Goal: Task Accomplishment & Management: Manage account settings

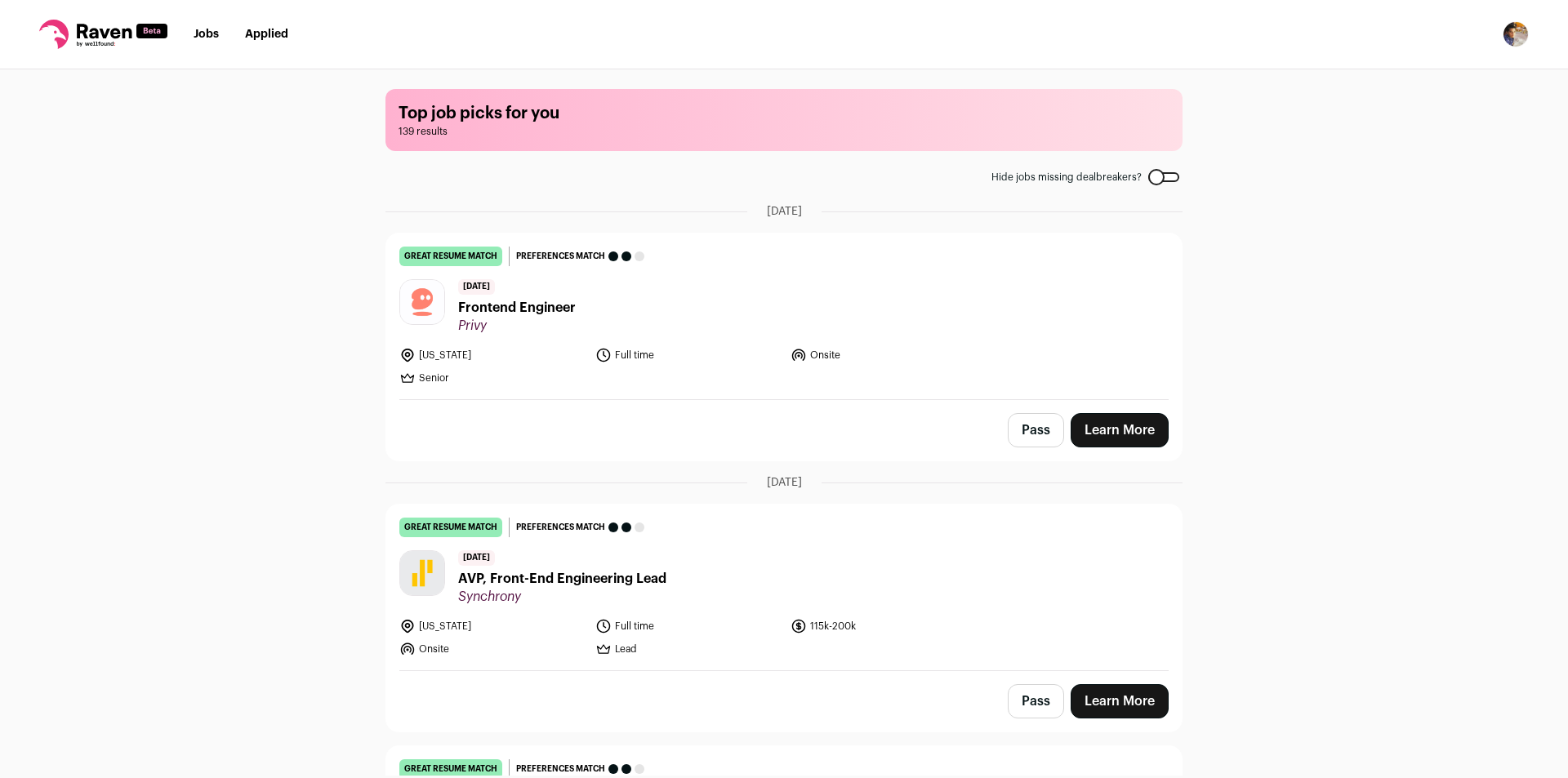
scroll to position [653, 0]
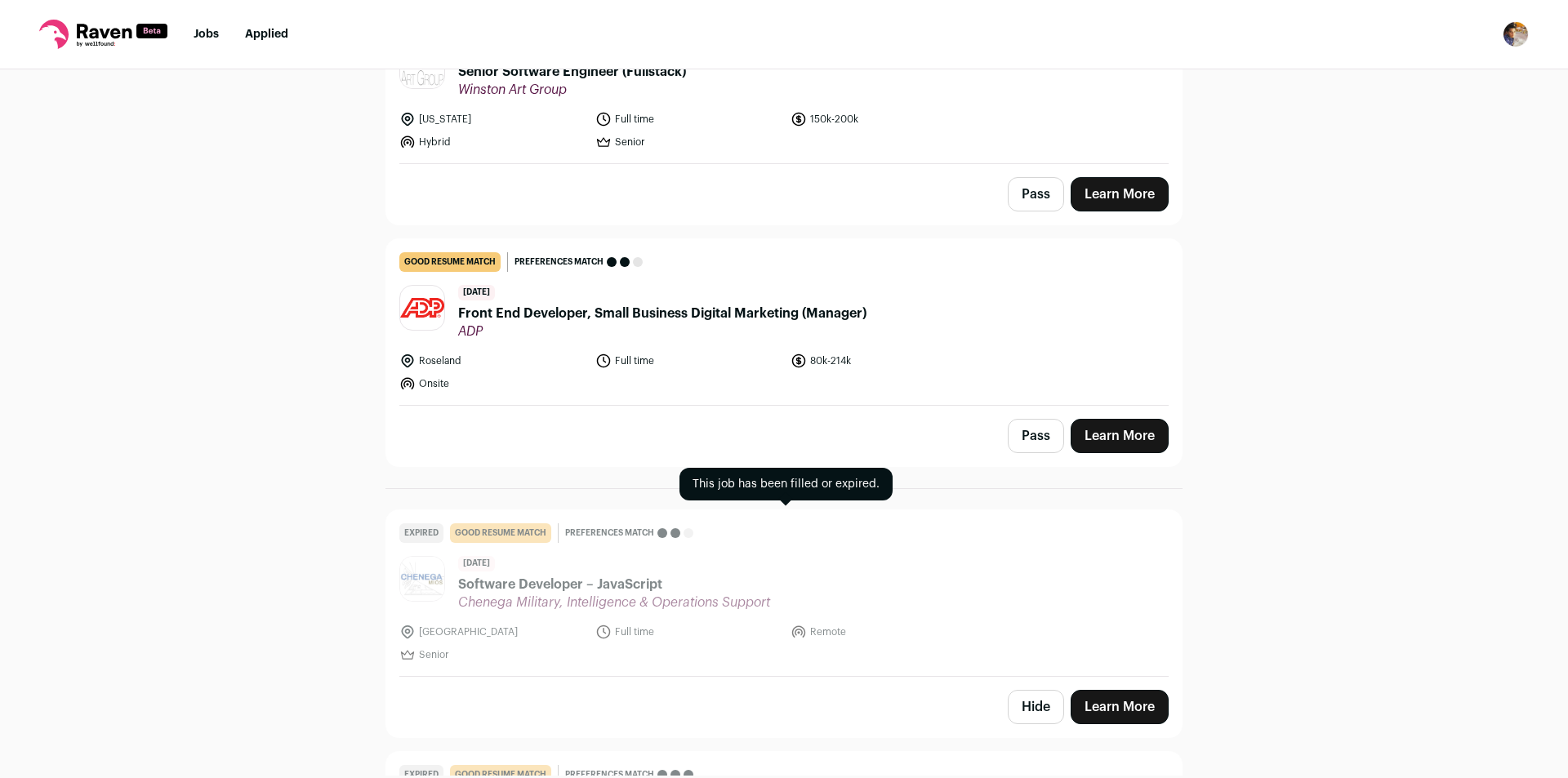
scroll to position [2859, 0]
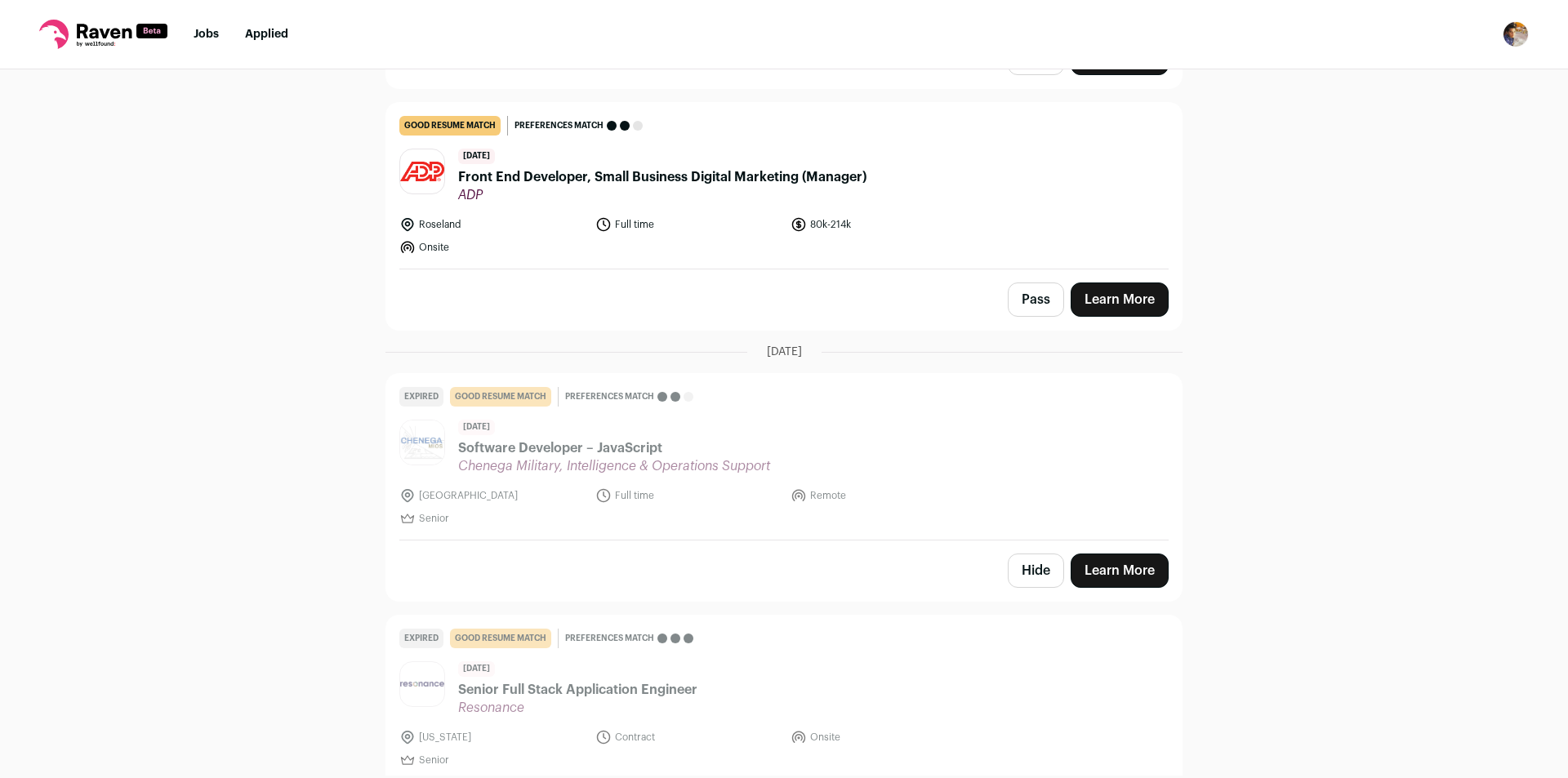
click at [1009, 566] on button "Hide" at bounding box center [1036, 571] width 56 height 34
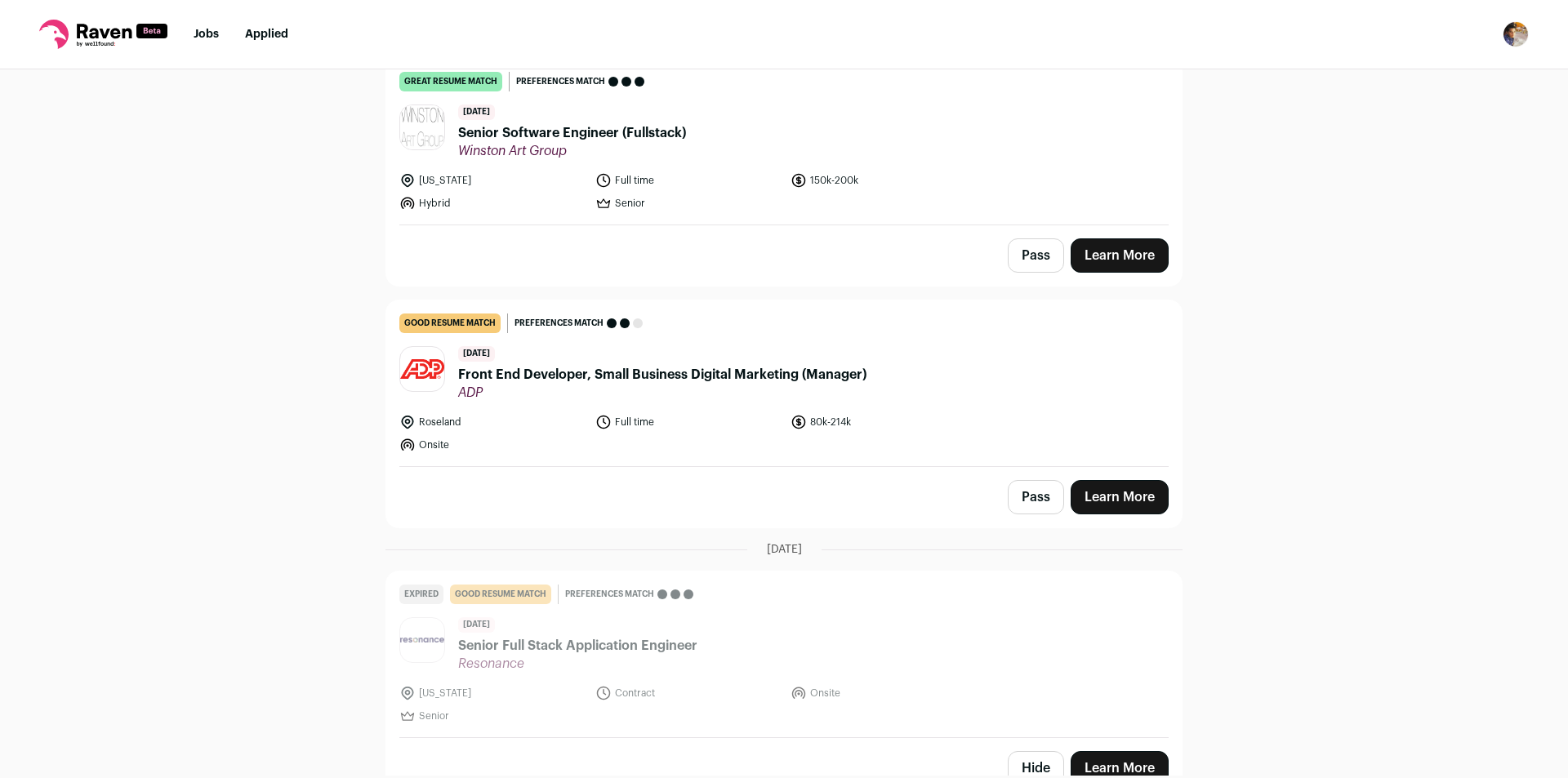
scroll to position [3022, 0]
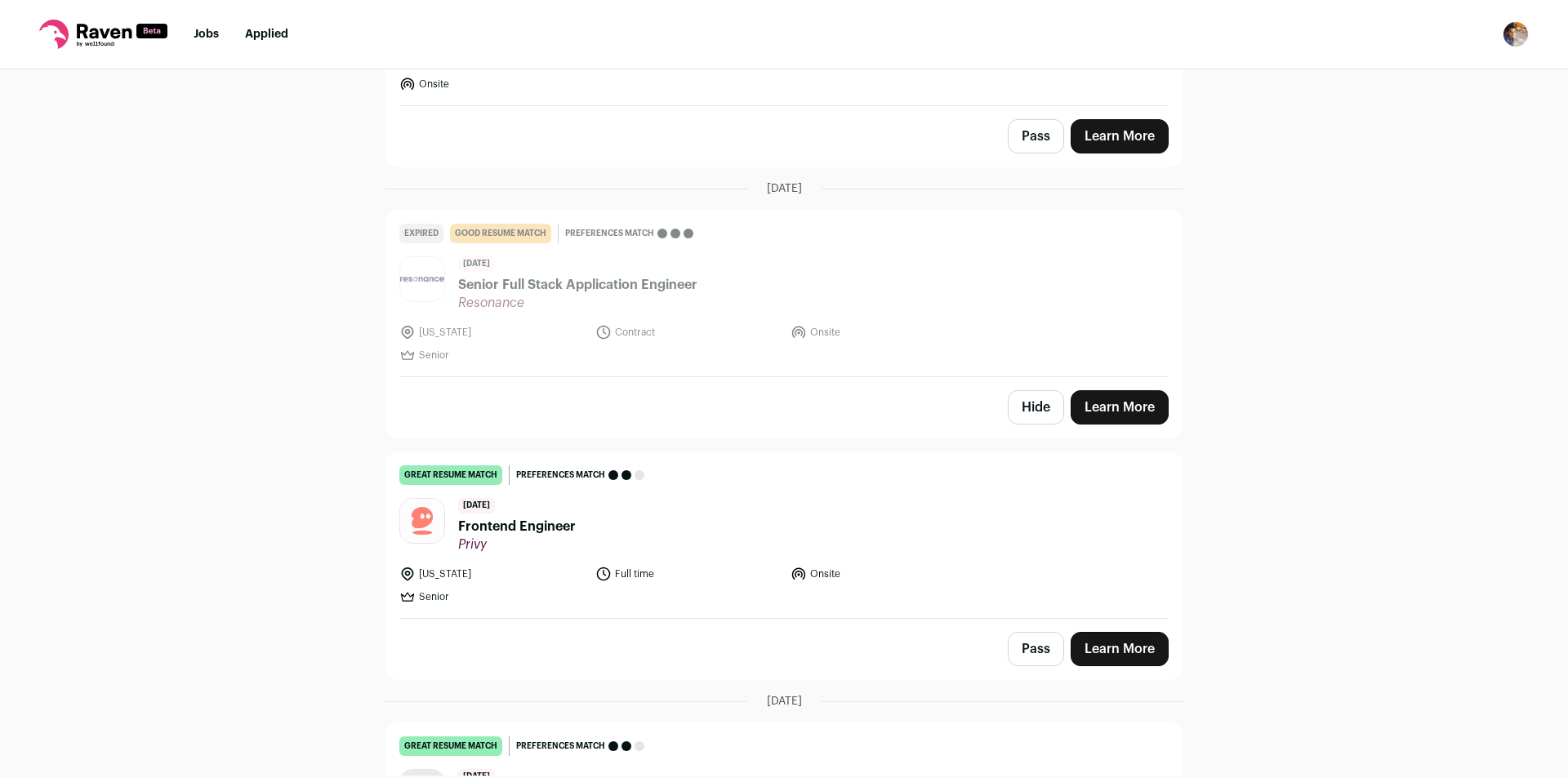
click at [1025, 401] on button "Hide" at bounding box center [1036, 408] width 56 height 34
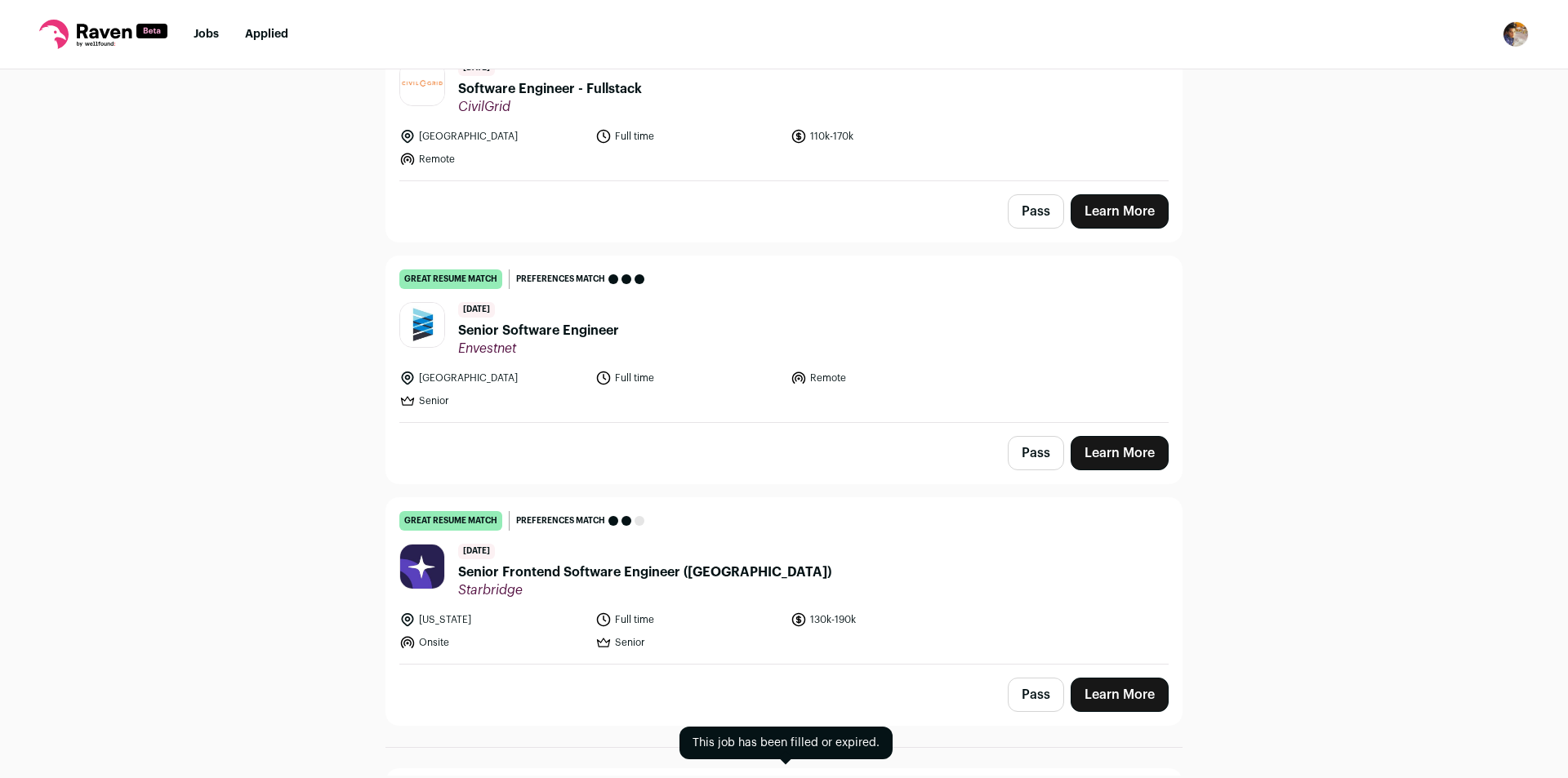
scroll to position [24973, 0]
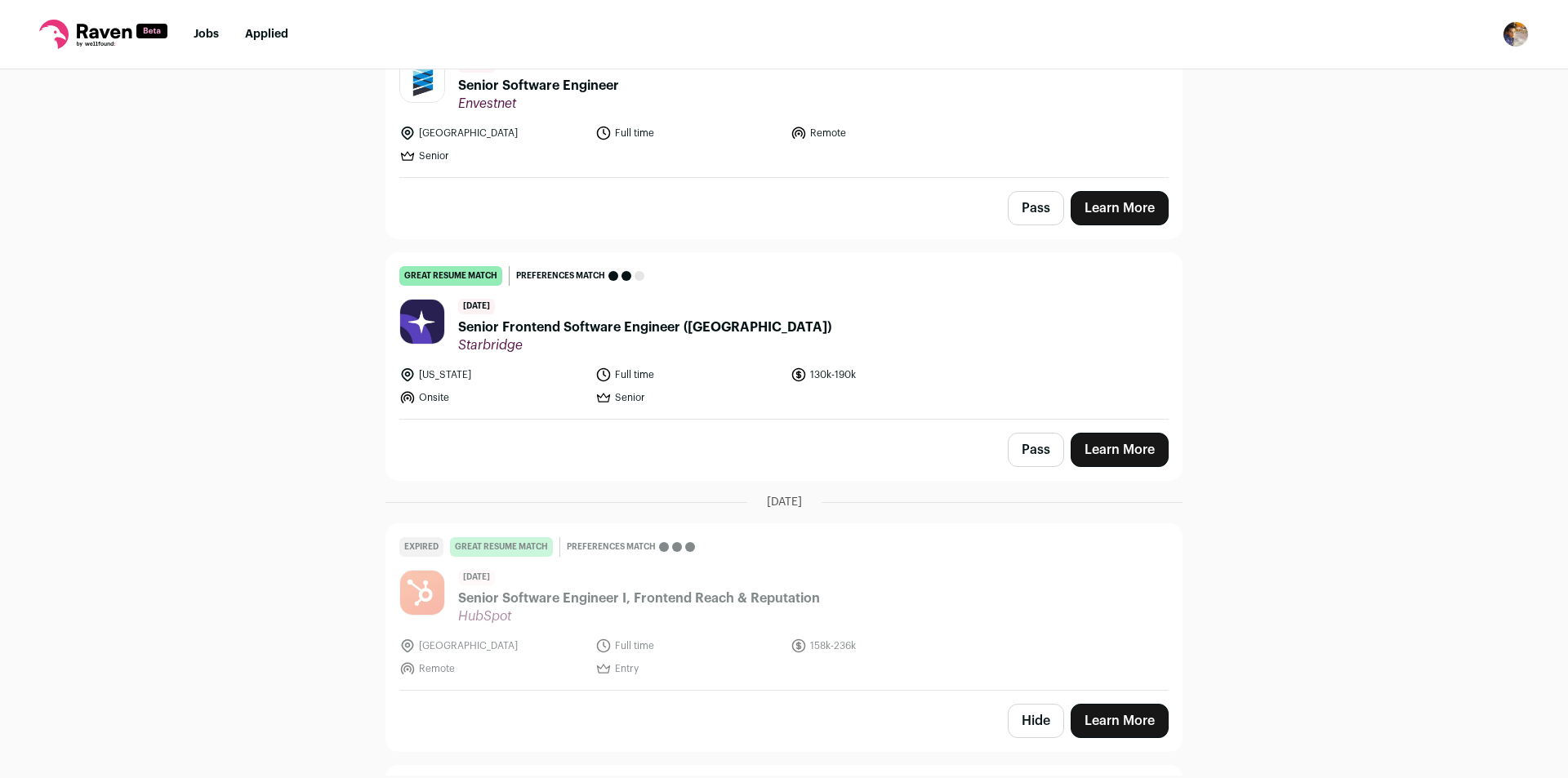
drag, startPoint x: 1019, startPoint y: 503, endPoint x: 1016, endPoint y: 548, distance: 45.1
click at [1018, 704] on button "Hide" at bounding box center [1036, 721] width 56 height 34
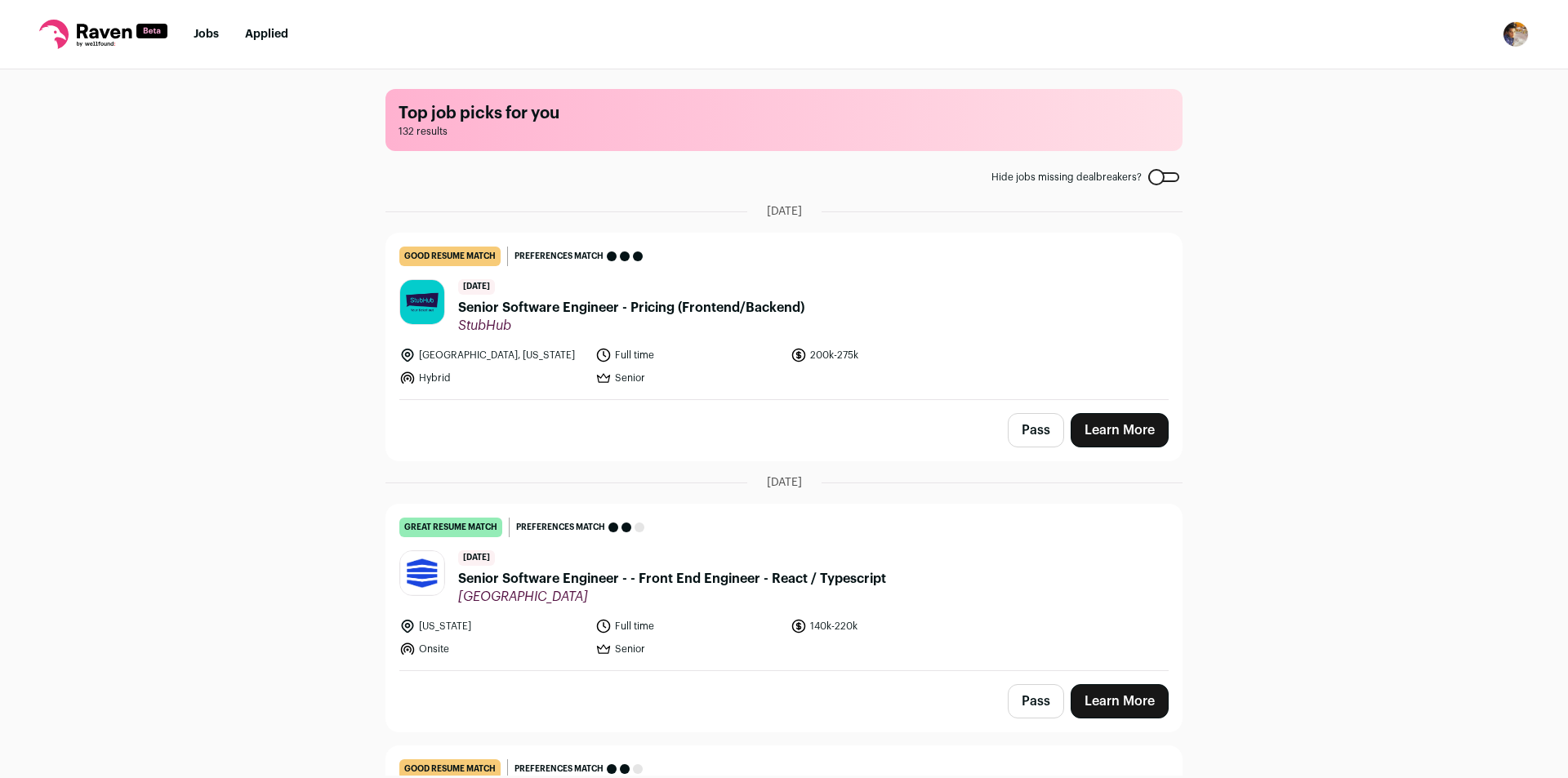
click at [1393, 468] on div "Top job picks for you 132 results Hide jobs missing dealbreakers? [DATE] good r…" at bounding box center [784, 423] width 1568 height 707
